Goal: Task Accomplishment & Management: Complete application form

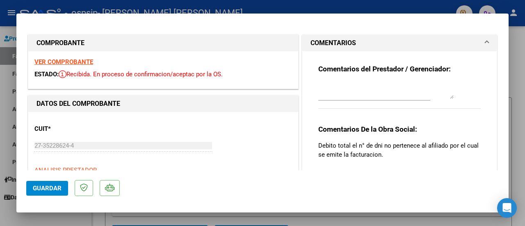
click at [520, 35] on div at bounding box center [262, 113] width 525 height 226
type input "$ 0,00"
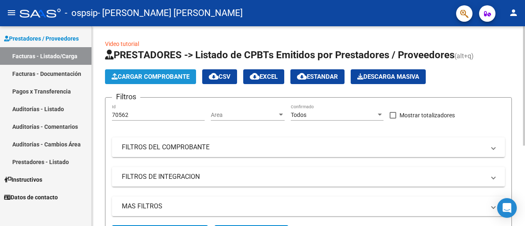
click at [155, 78] on span "Cargar Comprobante" at bounding box center [150, 76] width 78 height 7
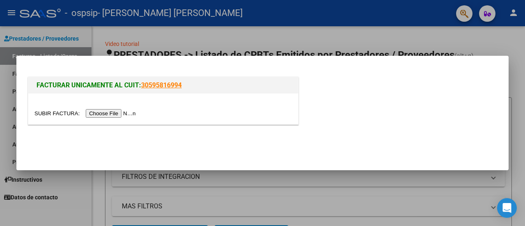
click at [128, 117] on input "file" at bounding box center [86, 113] width 104 height 9
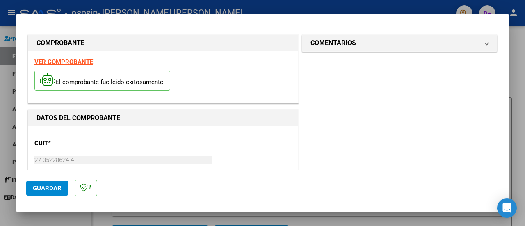
click at [37, 194] on button "Guardar" at bounding box center [47, 188] width 42 height 15
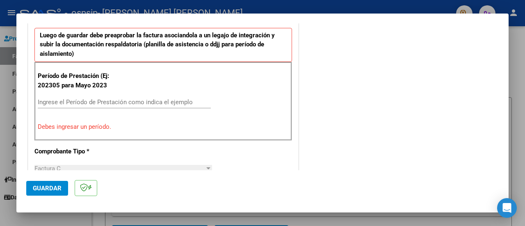
scroll to position [225, 0]
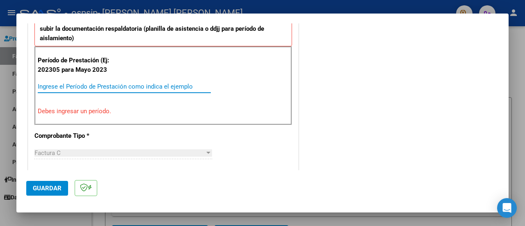
click at [135, 88] on input "Ingrese el Período de Prestación como indica el ejemplo" at bounding box center [124, 86] width 173 height 7
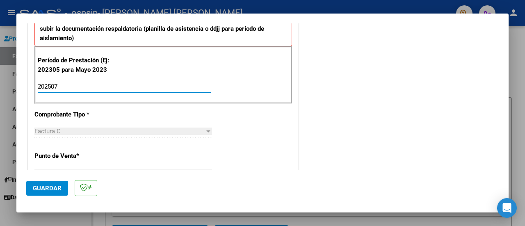
type input "202507"
click at [51, 185] on span "Guardar" at bounding box center [47, 187] width 29 height 7
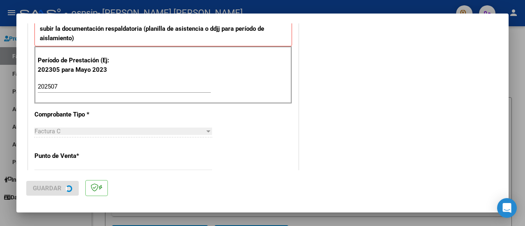
scroll to position [0, 0]
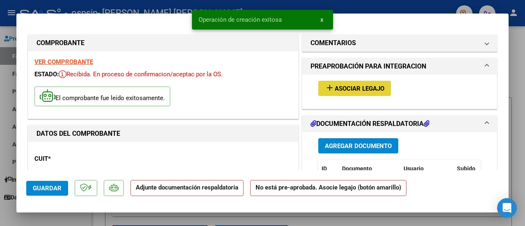
click at [334, 91] on span "Asociar Legajo" at bounding box center [359, 88] width 50 height 7
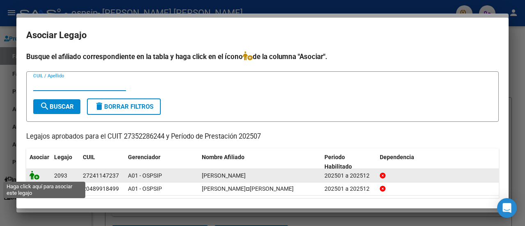
click at [34, 175] on icon at bounding box center [35, 175] width 10 height 9
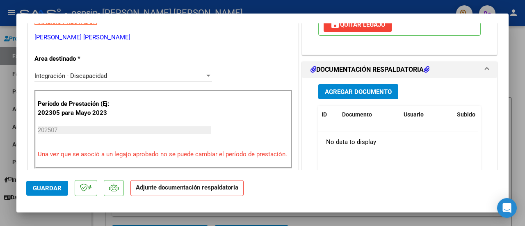
scroll to position [184, 0]
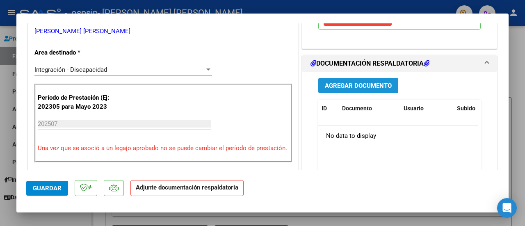
click at [348, 84] on span "Agregar Documento" at bounding box center [358, 85] width 67 height 7
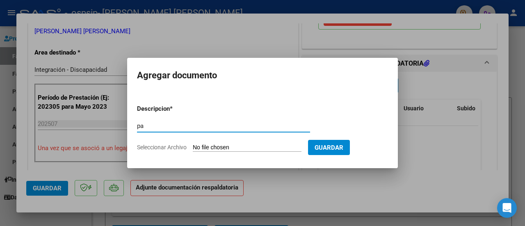
type input "p"
type input "PLANILLA HORARIA [DATE] [PERSON_NAME]"
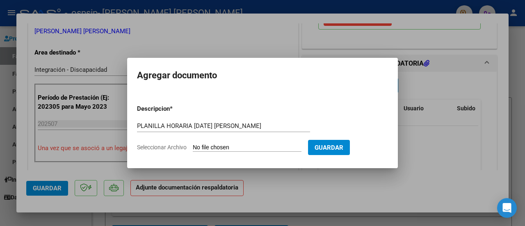
click at [271, 150] on input "Seleccionar Archivo" at bounding box center [247, 148] width 109 height 8
click at [271, 149] on input "Seleccionar Archivo" at bounding box center [247, 148] width 109 height 8
type input "C:\fakepath\PLANILLA HORARIA [DATE] [PERSON_NAME].pdf"
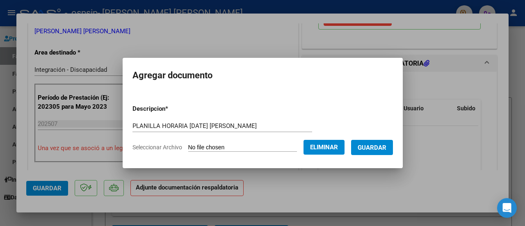
click at [374, 149] on span "Guardar" at bounding box center [371, 147] width 29 height 7
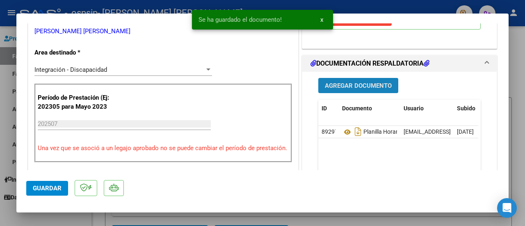
click at [366, 82] on span "Agregar Documento" at bounding box center [358, 85] width 67 height 7
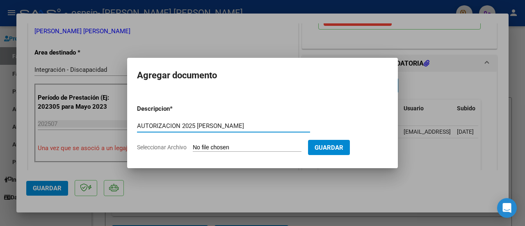
type input "AUTORIZACION 2025 [PERSON_NAME]"
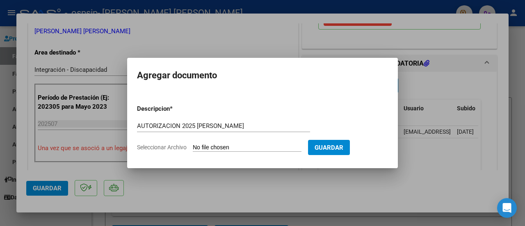
click at [301, 146] on input "Seleccionar Archivo" at bounding box center [247, 148] width 109 height 8
click at [280, 146] on input "Seleccionar Archivo" at bounding box center [247, 148] width 109 height 8
type input "C:\fakepath\[PERSON_NAME] PSICOLOGIA AUTORIZACION 2025 SEGUN RESOLUCION 360 22_…"
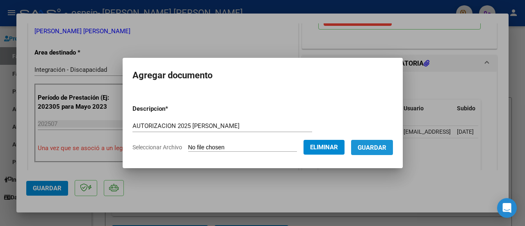
click at [384, 144] on span "Guardar" at bounding box center [371, 147] width 29 height 7
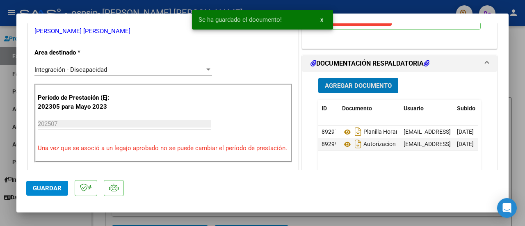
click at [57, 192] on button "Guardar" at bounding box center [47, 188] width 42 height 15
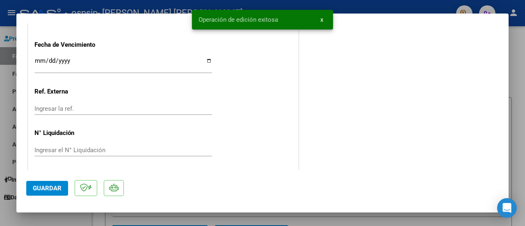
scroll to position [0, 0]
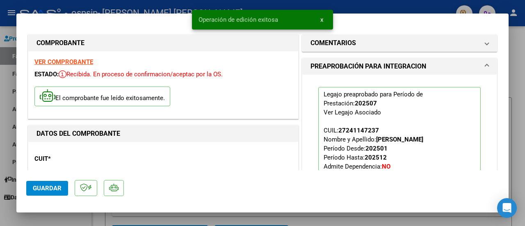
click at [511, 53] on div at bounding box center [262, 113] width 525 height 226
type input "$ 0,00"
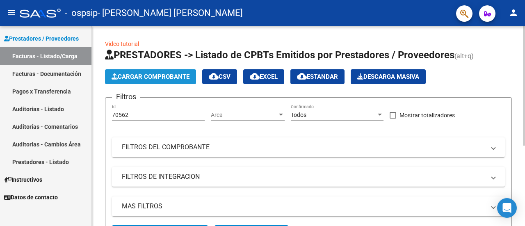
click at [160, 75] on span "Cargar Comprobante" at bounding box center [150, 76] width 78 height 7
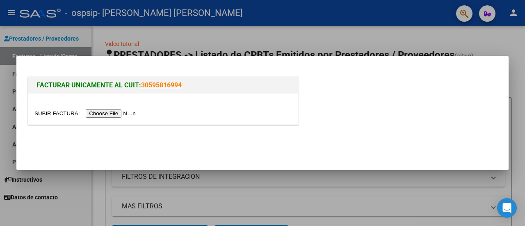
click at [130, 114] on input "file" at bounding box center [86, 113] width 104 height 9
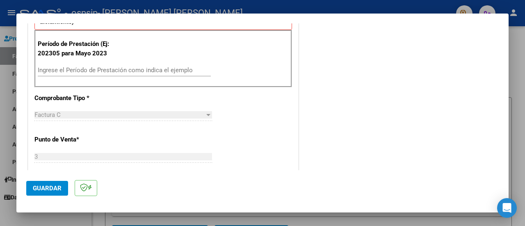
scroll to position [242, 0]
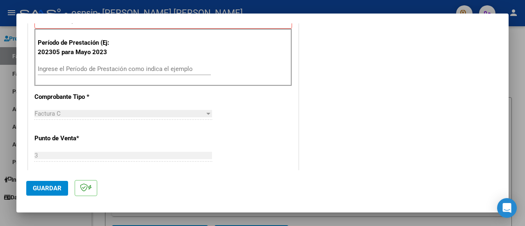
click at [169, 63] on div "Ingrese el Período de Prestación como indica el ejemplo" at bounding box center [124, 69] width 173 height 12
type input "202507"
click at [39, 193] on button "Guardar" at bounding box center [47, 188] width 42 height 15
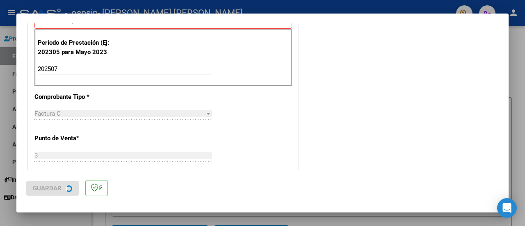
scroll to position [0, 0]
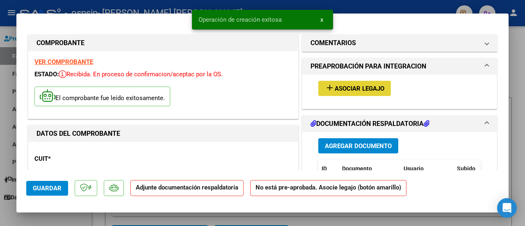
click at [360, 83] on button "add Asociar Legajo" at bounding box center [354, 88] width 73 height 15
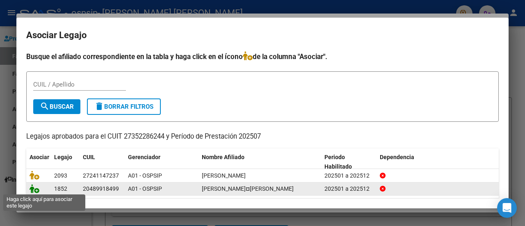
click at [35, 189] on icon at bounding box center [35, 188] width 10 height 9
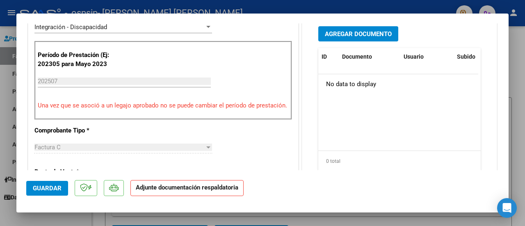
scroll to position [226, 0]
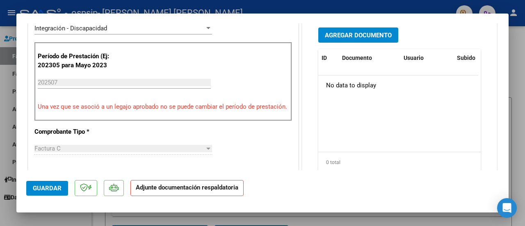
click at [368, 29] on button "Agregar Documento" at bounding box center [358, 34] width 80 height 15
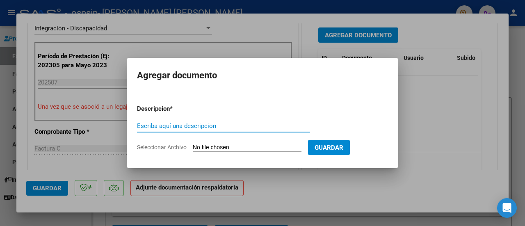
click at [210, 130] on div "Escriba aquí una descripcion" at bounding box center [223, 126] width 173 height 12
type input "PLANILLA HORARIA [PERSON_NAME][DATE]"
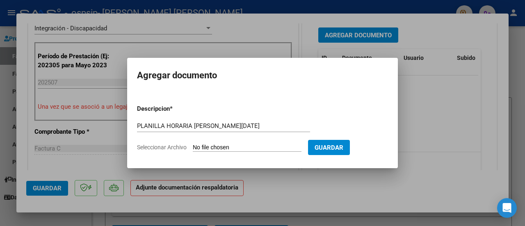
click at [234, 150] on input "Seleccionar Archivo" at bounding box center [247, 148] width 109 height 8
type input "C:\fakepath\PLANILLA HORARIA OP [PERSON_NAME][DATE].pdf"
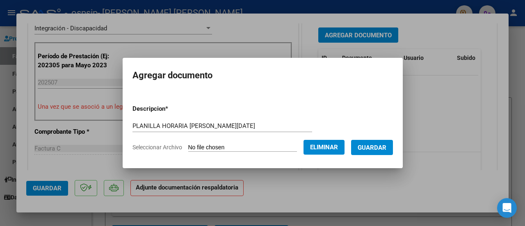
click at [377, 154] on button "Guardar" at bounding box center [372, 147] width 42 height 15
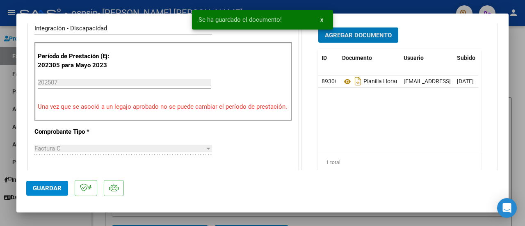
click at [348, 32] on span "Agregar Documento" at bounding box center [358, 35] width 67 height 7
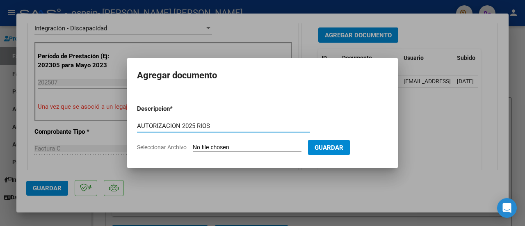
type input "AUTORIZACION 2025 RIOS"
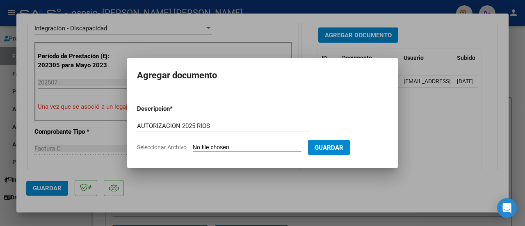
click at [243, 146] on input "Seleccionar Archivo" at bounding box center [247, 148] width 109 height 8
type input "C:\fakepath\[PERSON_NAME] ORIENT PADRES AUTORIZACION 2025 SEGUN RESOLUCION 360 …"
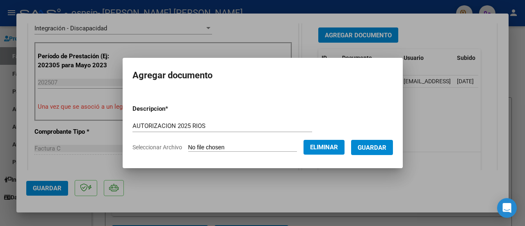
click at [370, 150] on span "Guardar" at bounding box center [371, 147] width 29 height 7
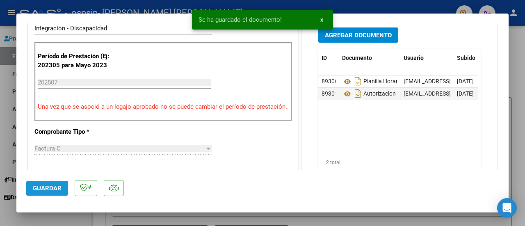
click at [54, 193] on button "Guardar" at bounding box center [47, 188] width 42 height 15
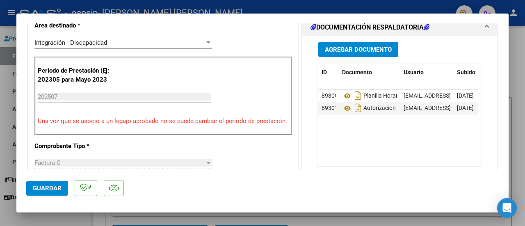
scroll to position [0, 0]
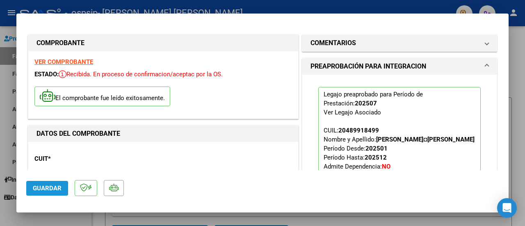
click at [46, 188] on span "Guardar" at bounding box center [47, 187] width 29 height 7
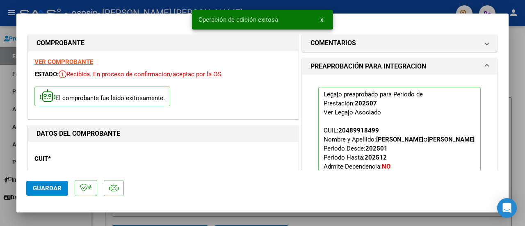
click at [520, 36] on div at bounding box center [262, 113] width 525 height 226
type input "$ 0,00"
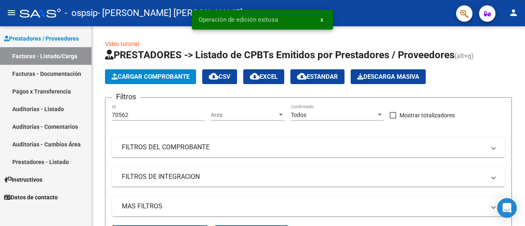
click at [53, 80] on link "Facturas - Documentación" at bounding box center [45, 74] width 91 height 18
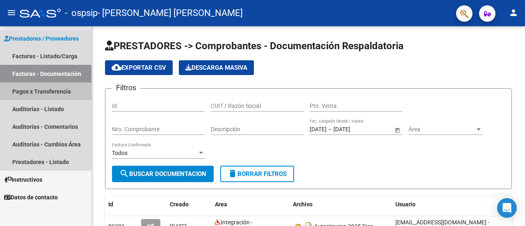
click at [61, 90] on link "Pagos x Transferencia" at bounding box center [45, 91] width 91 height 18
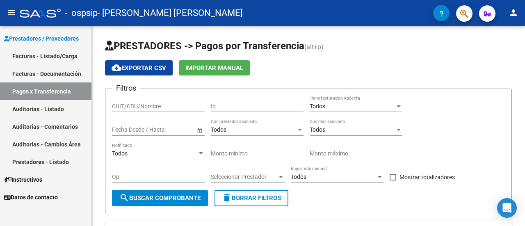
click at [58, 107] on link "Auditorías - Listado" at bounding box center [45, 109] width 91 height 18
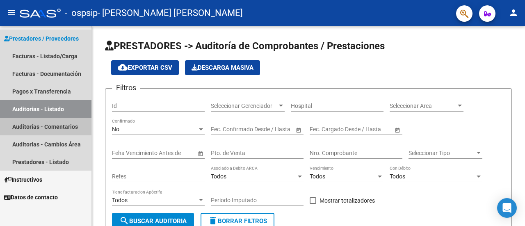
click at [56, 130] on link "Auditorías - Comentarios" at bounding box center [45, 127] width 91 height 18
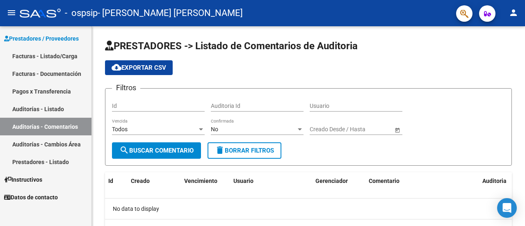
click at [56, 145] on link "Auditorías - Cambios Área" at bounding box center [45, 144] width 91 height 18
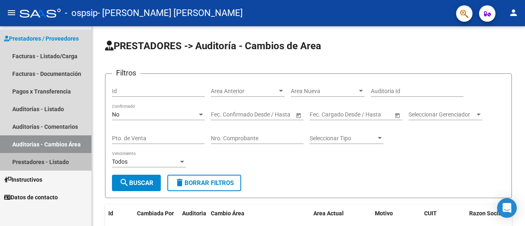
click at [53, 169] on link "Prestadores - Listado" at bounding box center [45, 162] width 91 height 18
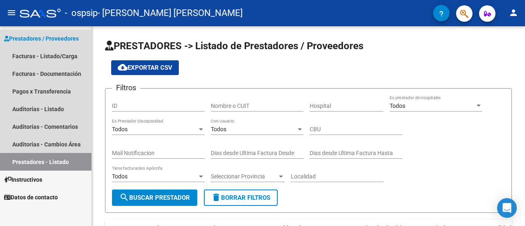
click at [73, 41] on span "Prestadores / Proveedores" at bounding box center [41, 38] width 75 height 9
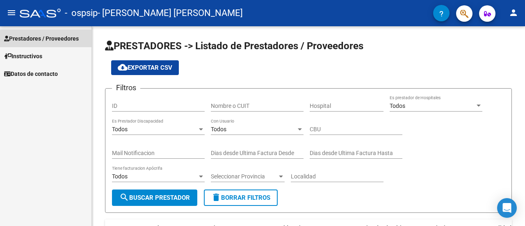
click at [73, 41] on span "Prestadores / Proveedores" at bounding box center [41, 38] width 75 height 9
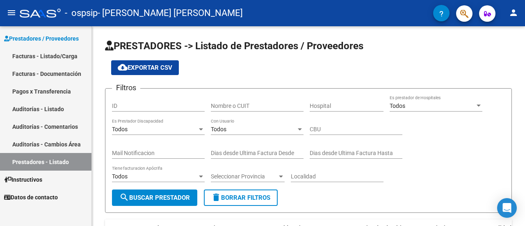
click at [64, 59] on link "Facturas - Listado/Carga" at bounding box center [45, 56] width 91 height 18
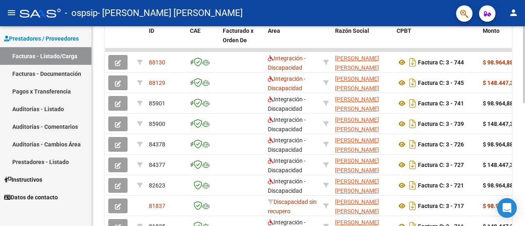
scroll to position [235, 0]
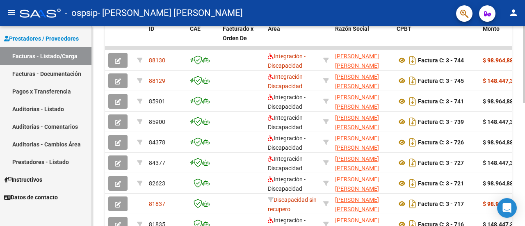
click at [523, 143] on div at bounding box center [524, 156] width 2 height 77
